Goal: Information Seeking & Learning: Learn about a topic

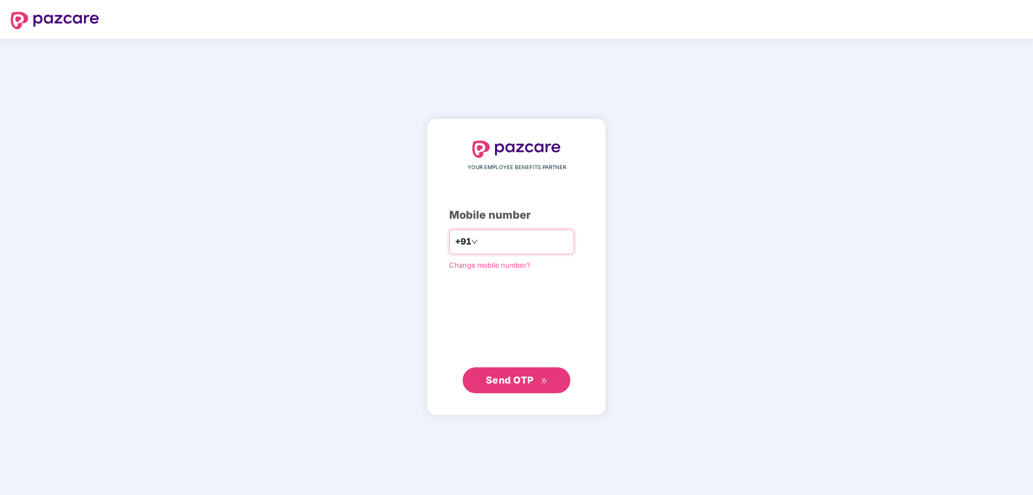
click at [482, 246] on input "number" at bounding box center [524, 241] width 88 height 17
type input "**********"
click at [492, 387] on span "Send OTP" at bounding box center [517, 379] width 62 height 15
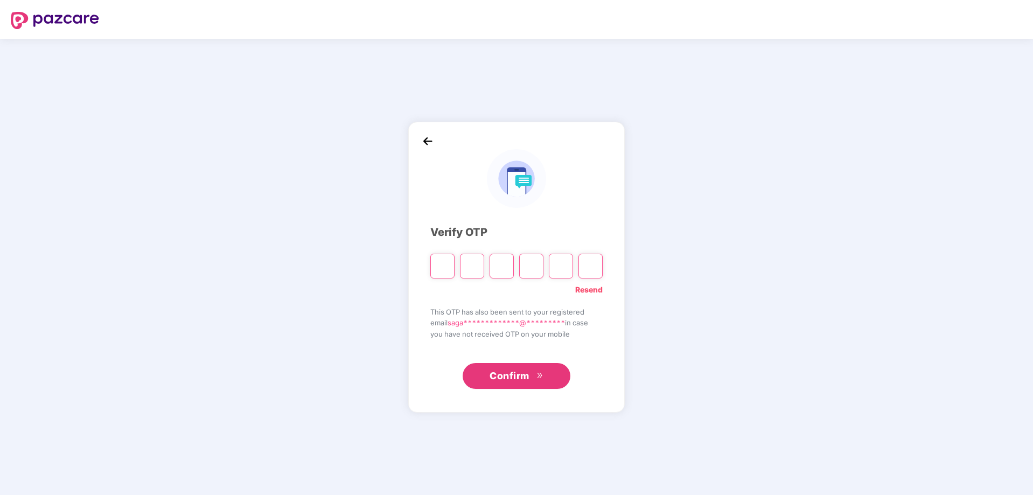
type input "*"
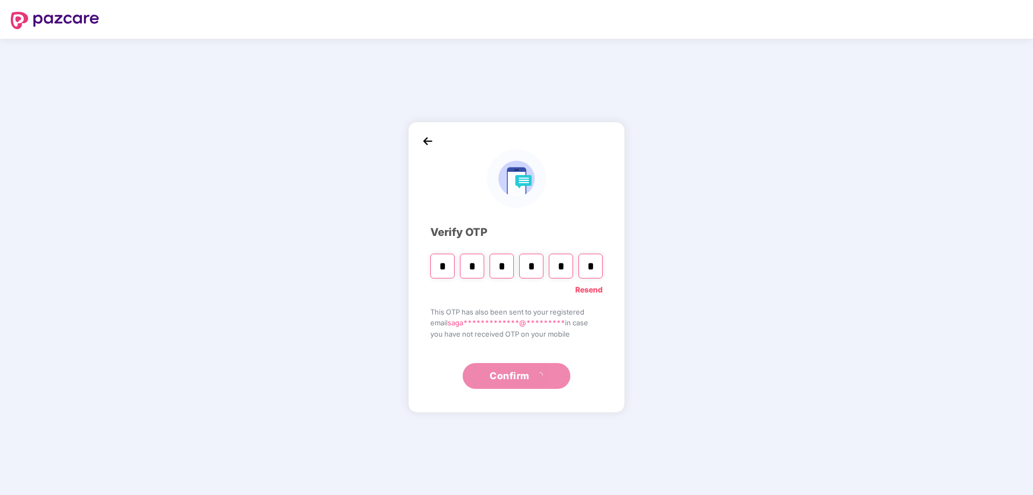
type input "*"
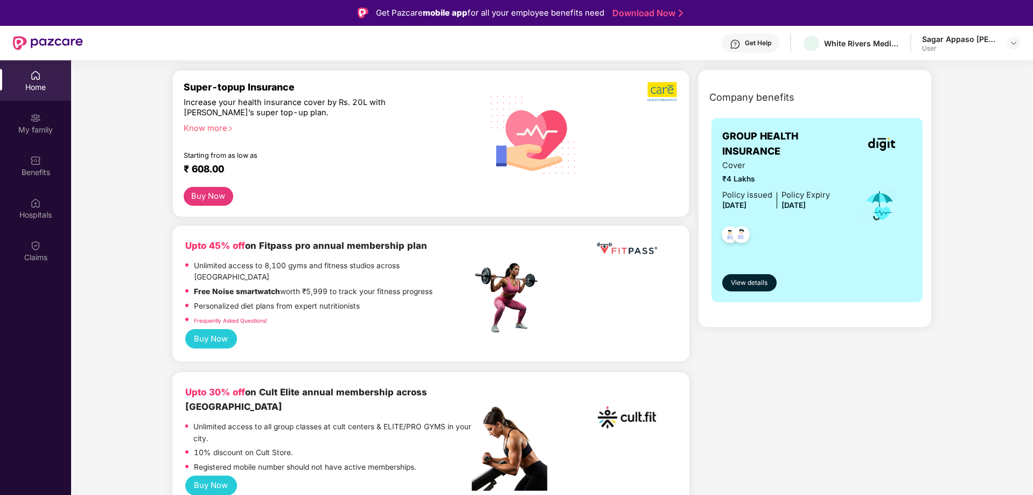
scroll to position [108, 0]
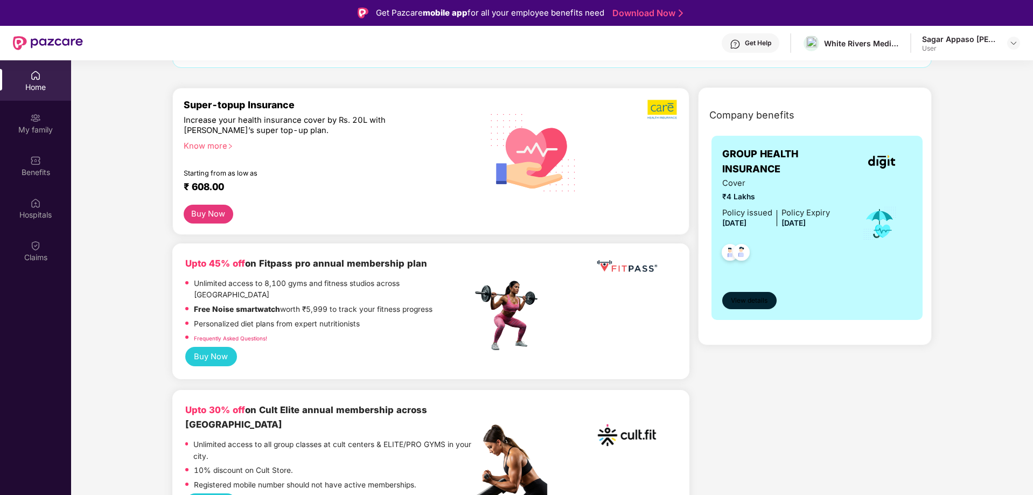
click at [757, 297] on span "View details" at bounding box center [749, 301] width 37 height 10
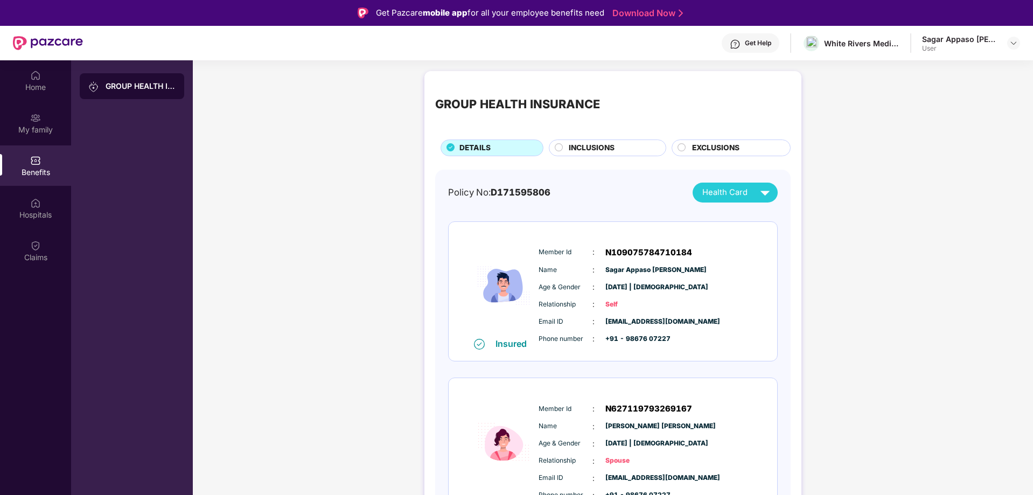
click at [631, 151] on div "INCLUSIONS" at bounding box center [611, 148] width 97 height 13
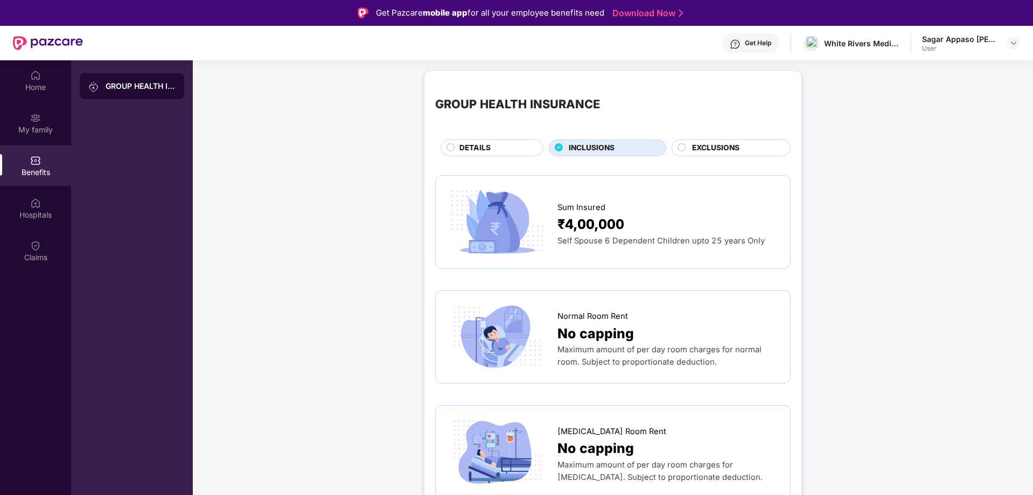
click at [511, 149] on div "DETAILS" at bounding box center [495, 148] width 83 height 13
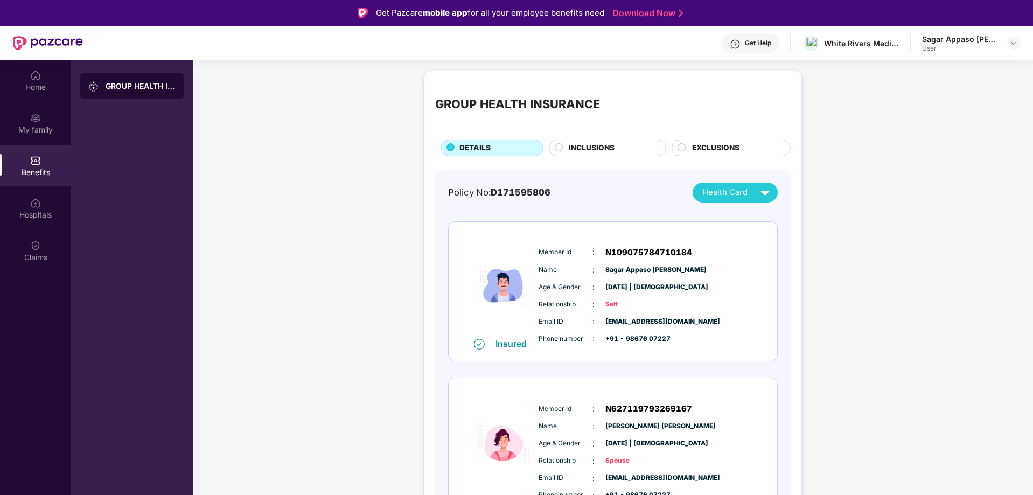
click at [755, 204] on div "Policy No: D171595806 Health Card Insured Member Id : N109075784710184 Name : S…" at bounding box center [613, 359] width 330 height 352
click at [755, 190] on div "Health Card" at bounding box center [738, 192] width 72 height 19
click at [812, 217] on img at bounding box center [816, 217] width 8 height 8
click at [39, 122] on img at bounding box center [35, 118] width 11 height 11
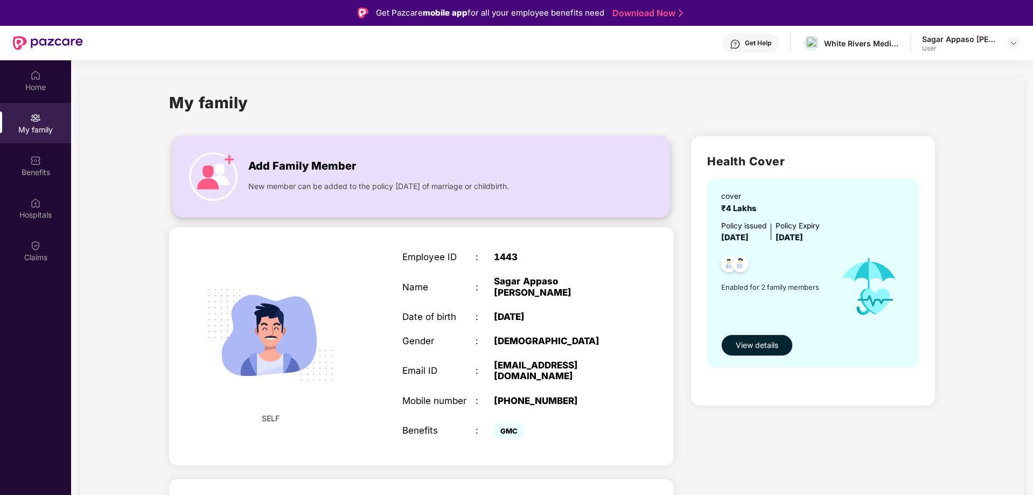
click at [466, 187] on span "New member can be added to the policy [DATE] of marriage or childbirth." at bounding box center [378, 186] width 261 height 12
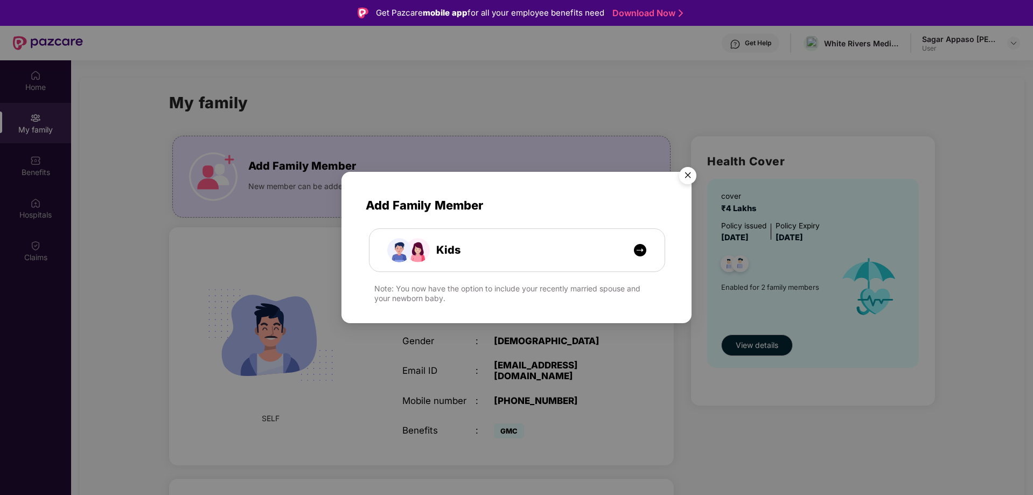
click at [686, 178] on img "Close" at bounding box center [688, 177] width 30 height 30
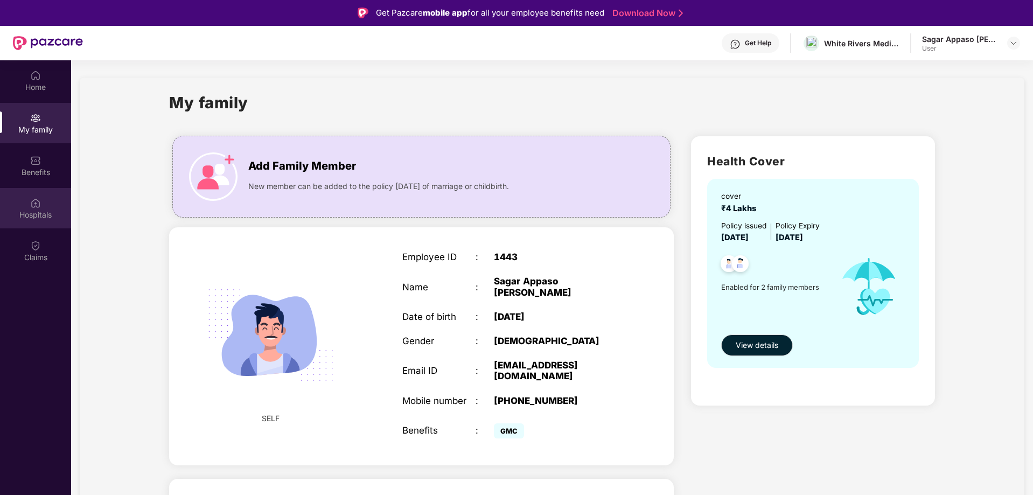
click at [37, 213] on div "Hospitals" at bounding box center [35, 215] width 71 height 11
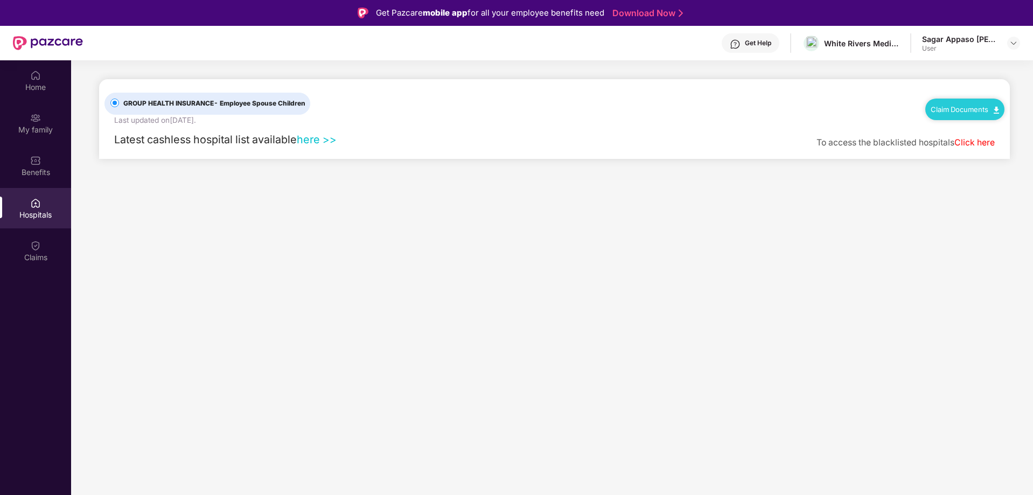
click at [317, 138] on link "here >>" at bounding box center [317, 139] width 40 height 13
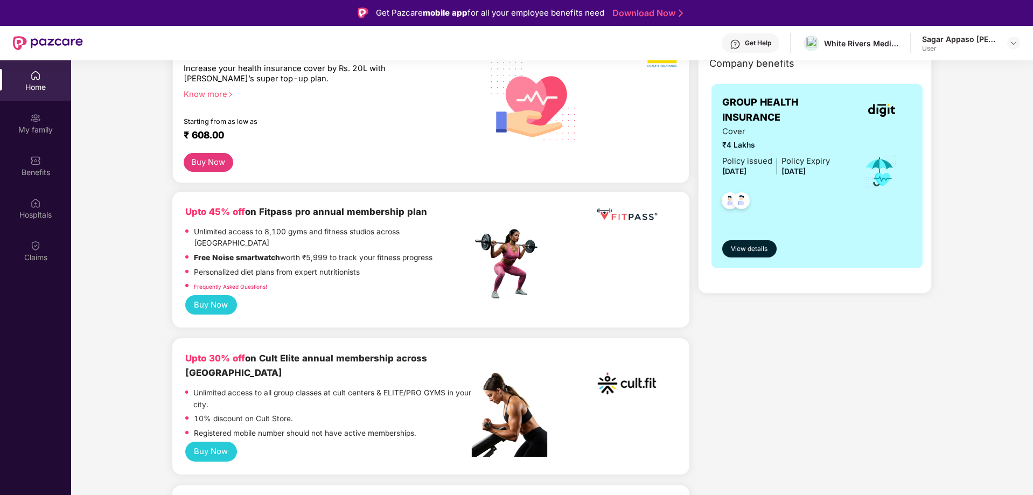
scroll to position [162, 0]
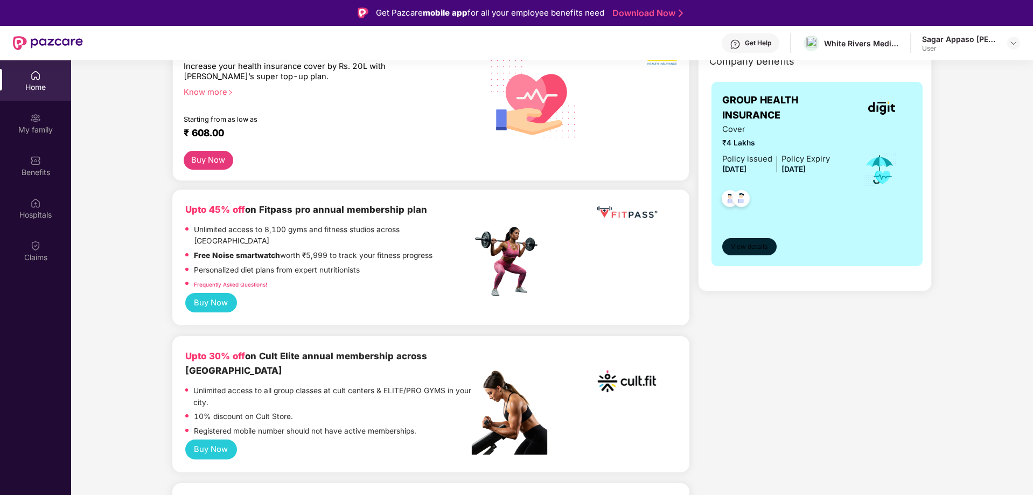
click at [753, 248] on span "View details" at bounding box center [749, 247] width 37 height 10
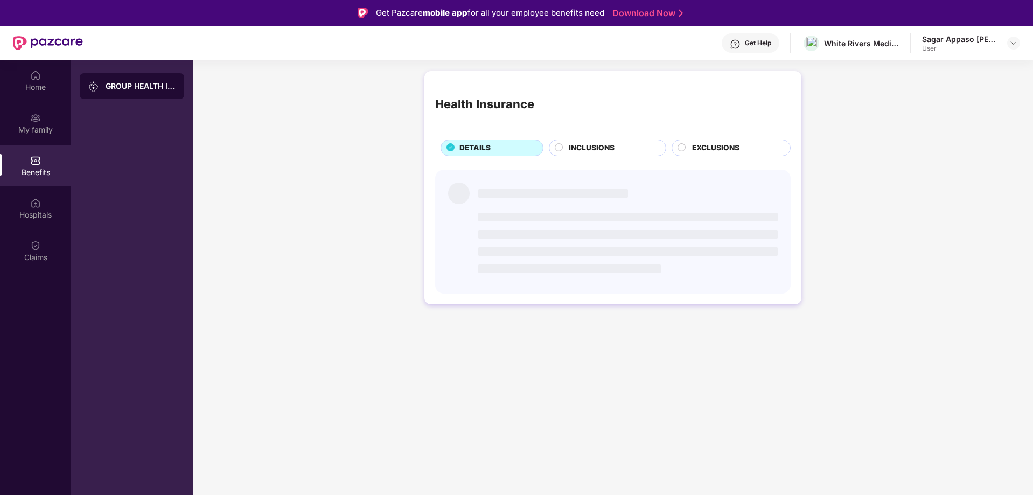
click at [586, 149] on span "INCLUSIONS" at bounding box center [592, 148] width 46 height 12
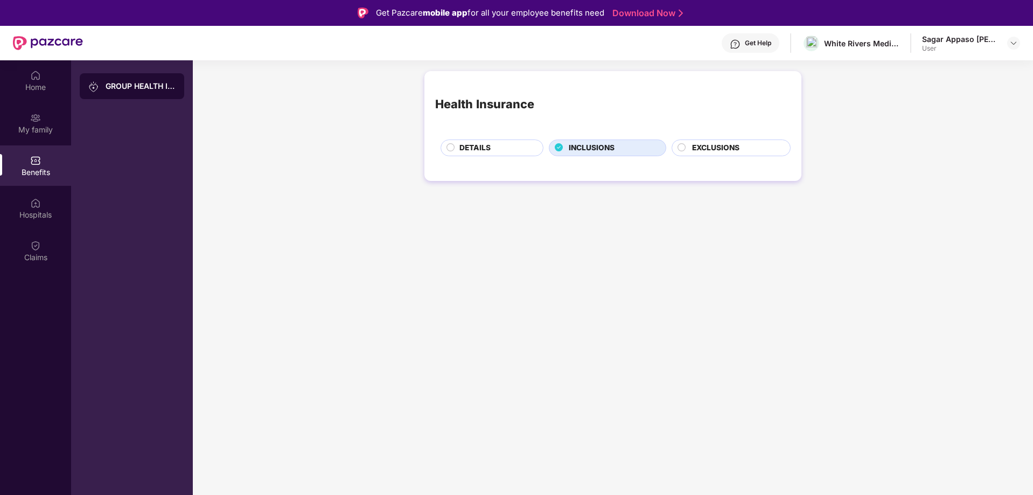
click at [758, 149] on div "EXCLUSIONS" at bounding box center [736, 148] width 98 height 13
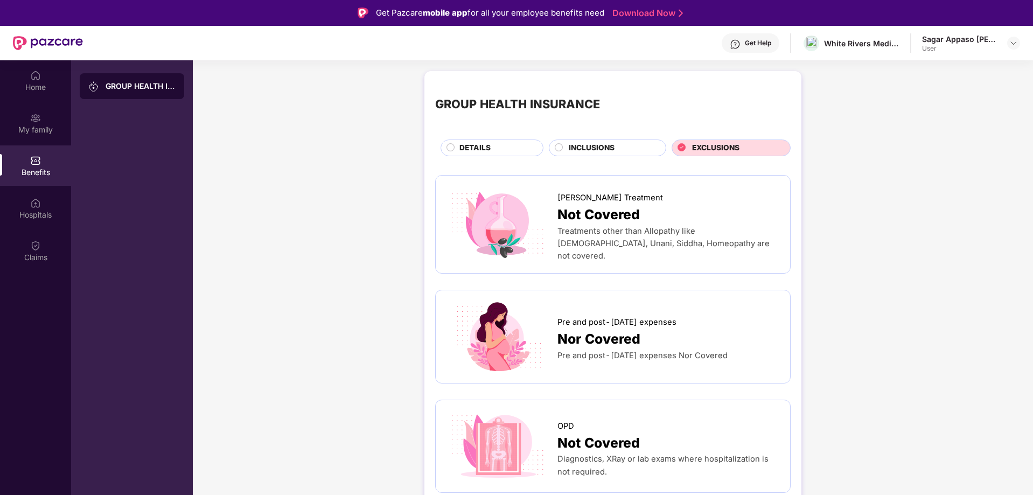
click at [588, 140] on div "INCLUSIONS" at bounding box center [607, 147] width 117 height 17
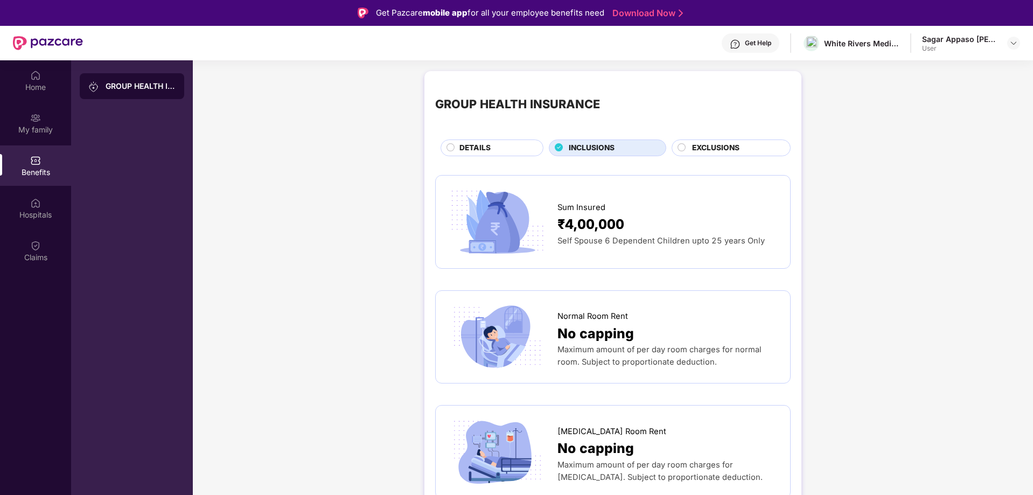
click at [715, 145] on span "EXCLUSIONS" at bounding box center [715, 148] width 47 height 12
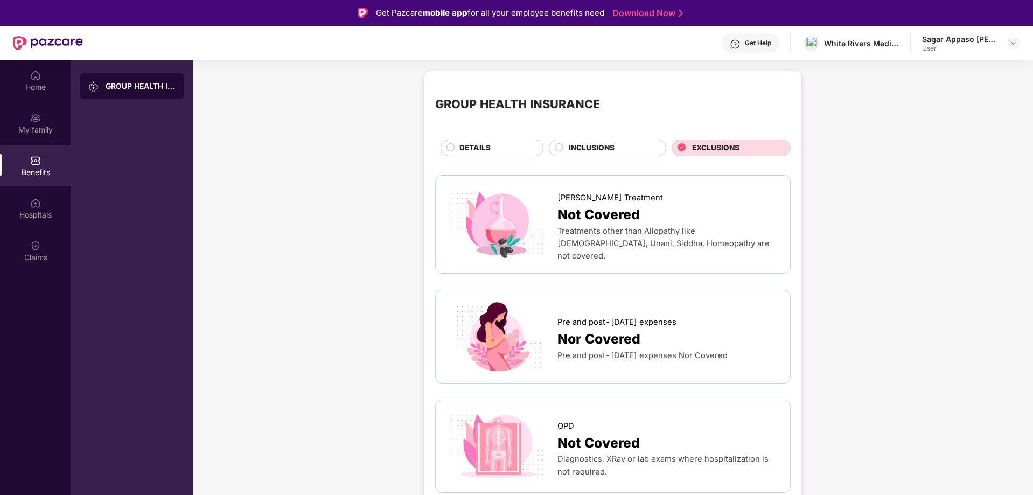
click at [596, 143] on span "INCLUSIONS" at bounding box center [592, 148] width 46 height 12
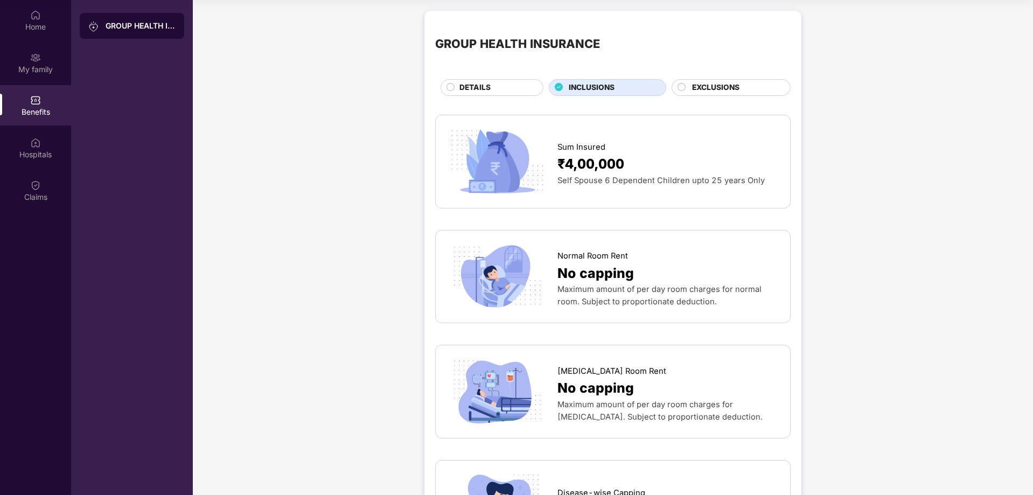
click at [465, 83] on span "DETAILS" at bounding box center [474, 88] width 31 height 12
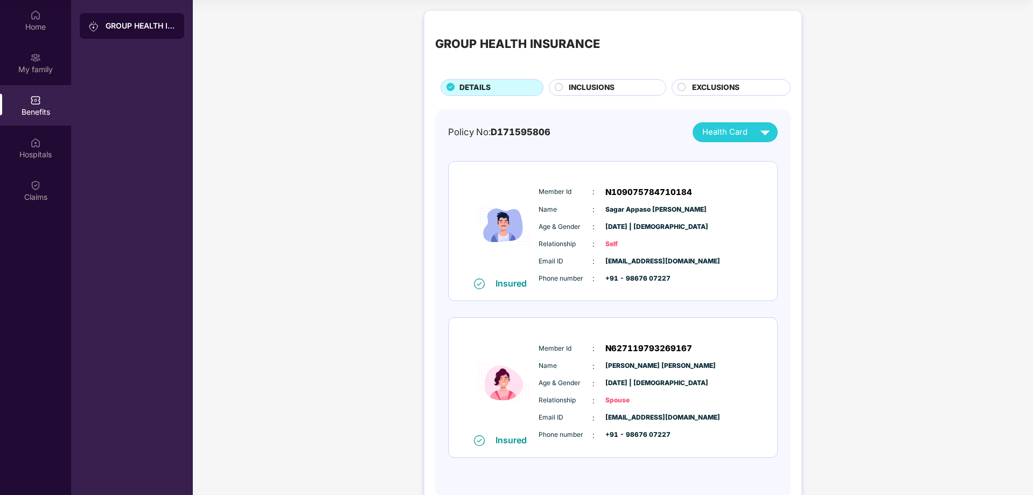
scroll to position [6, 0]
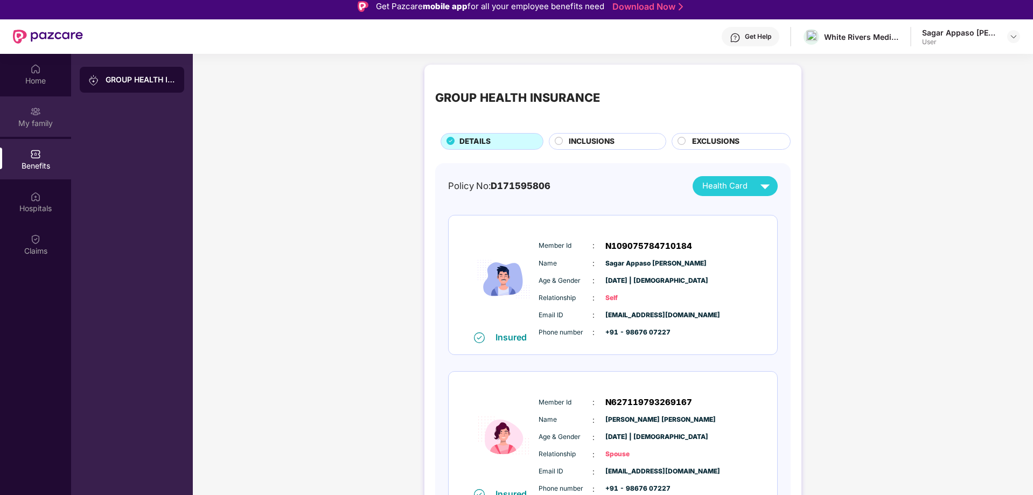
click at [39, 117] on div "My family" at bounding box center [35, 116] width 71 height 40
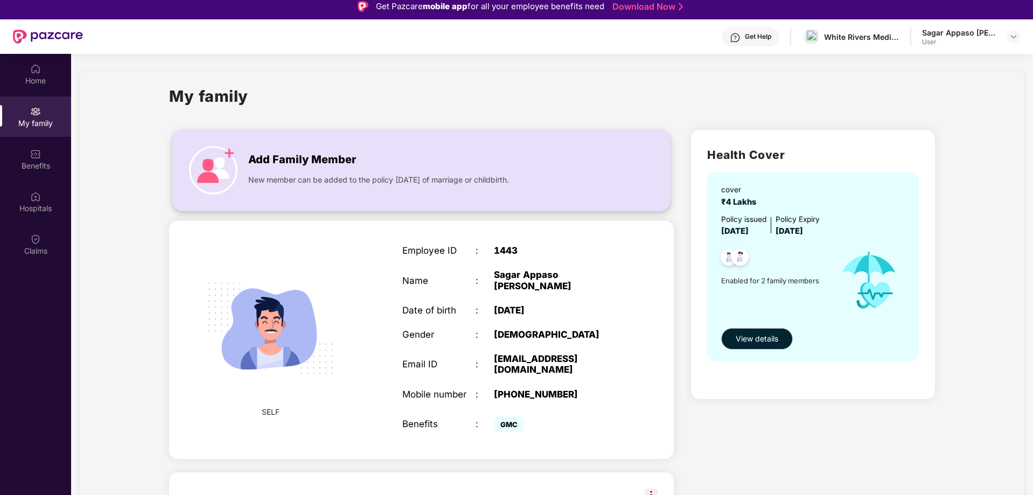
scroll to position [156, 0]
